Goal: Task Accomplishment & Management: Manage account settings

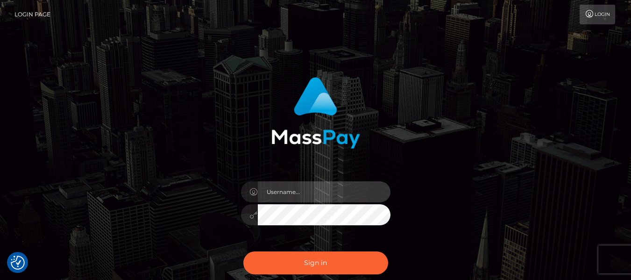
click at [282, 186] on input "text" at bounding box center [324, 191] width 133 height 21
type input "lacey.throne"
click at [298, 202] on input "text" at bounding box center [324, 191] width 133 height 21
type input "lacey.throne"
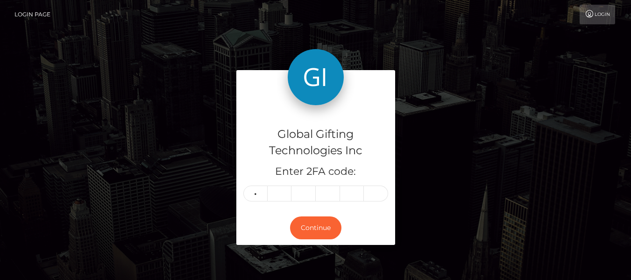
type input "8"
type input "4"
type input "8"
type input "5"
type input "4"
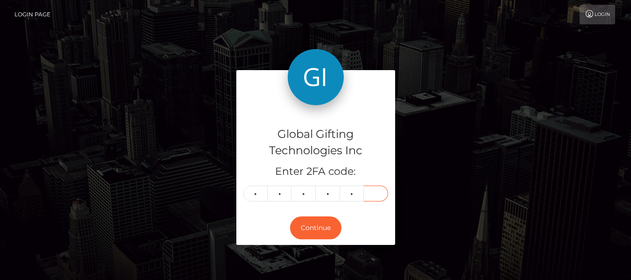
type input "8"
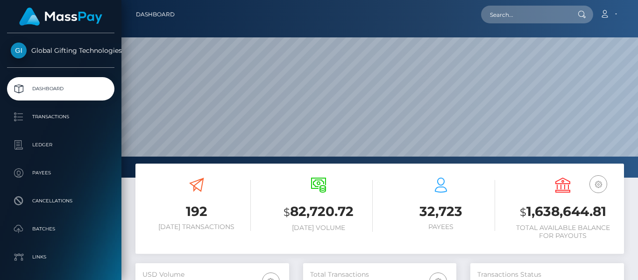
scroll to position [166, 153]
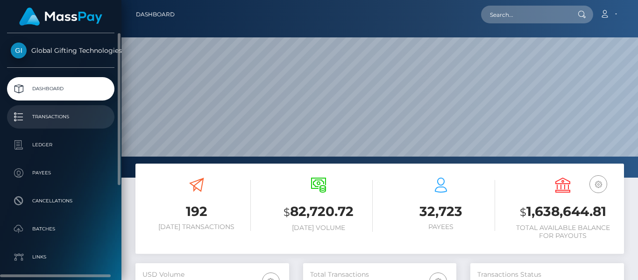
click at [90, 121] on p "Transactions" at bounding box center [61, 117] width 100 height 14
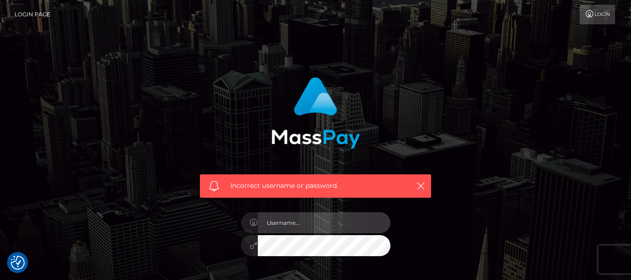
type input "lacey.throne"
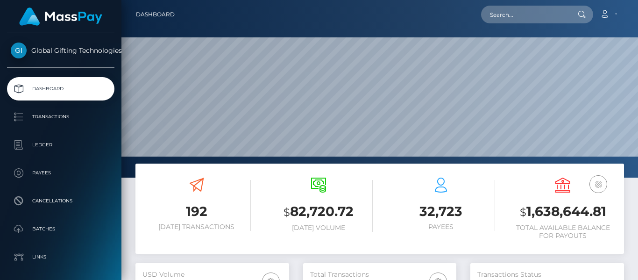
scroll to position [166, 153]
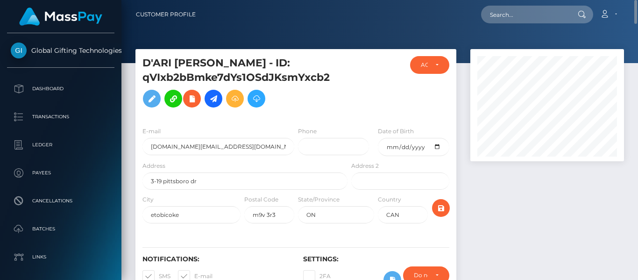
click at [394, 22] on div "Loading... Loading... Account Edit Profile Logout" at bounding box center [413, 15] width 421 height 20
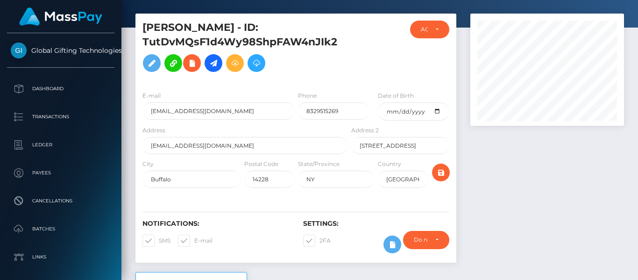
scroll to position [36, 0]
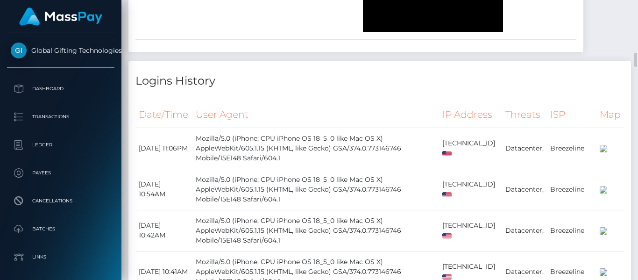
scroll to position [1031, 0]
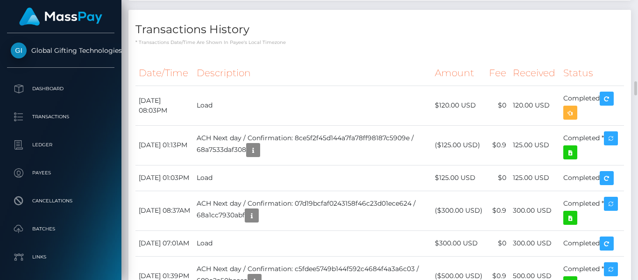
scroll to position [1586, 0]
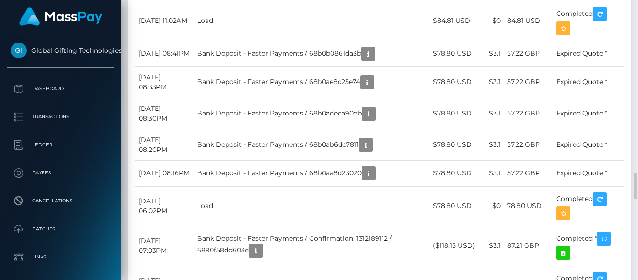
scroll to position [1822, 0]
